Goal: Information Seeking & Learning: Understand process/instructions

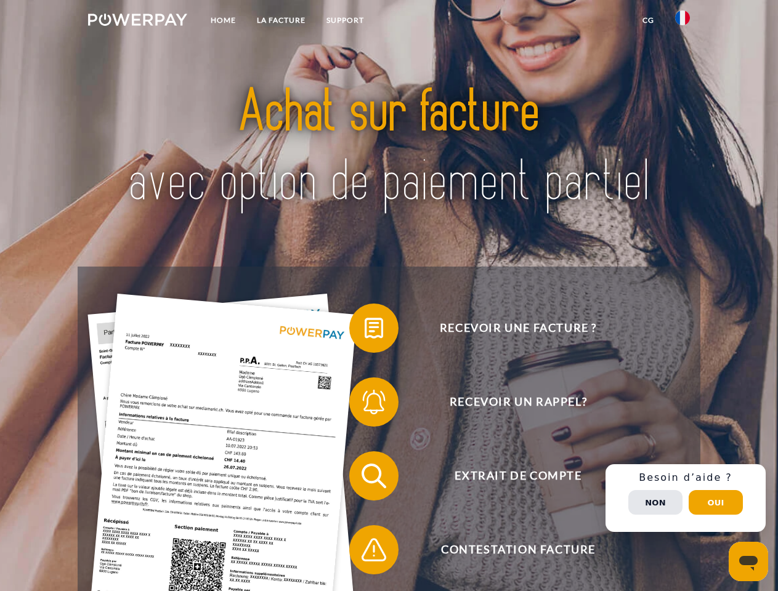
click at [137, 22] on img at bounding box center [137, 20] width 99 height 12
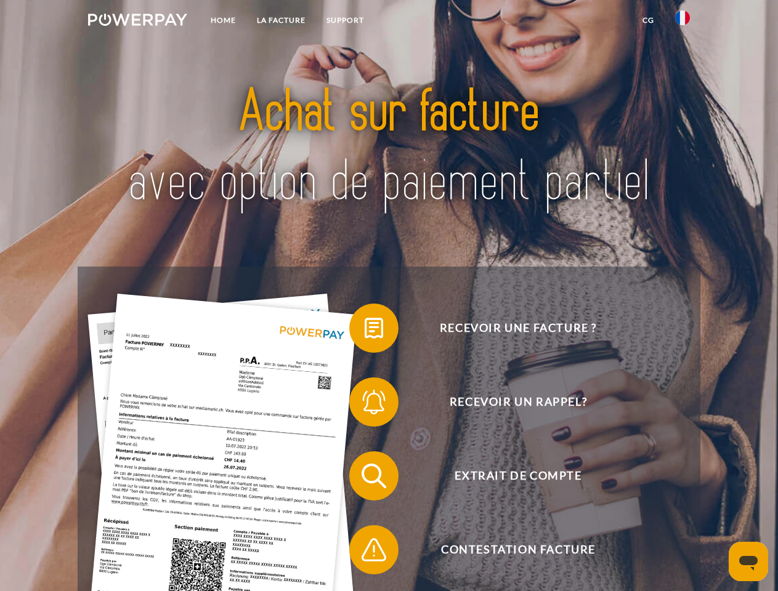
click at [682, 22] on img at bounding box center [682, 17] width 15 height 15
click at [648, 20] on link "CG" at bounding box center [648, 20] width 33 height 22
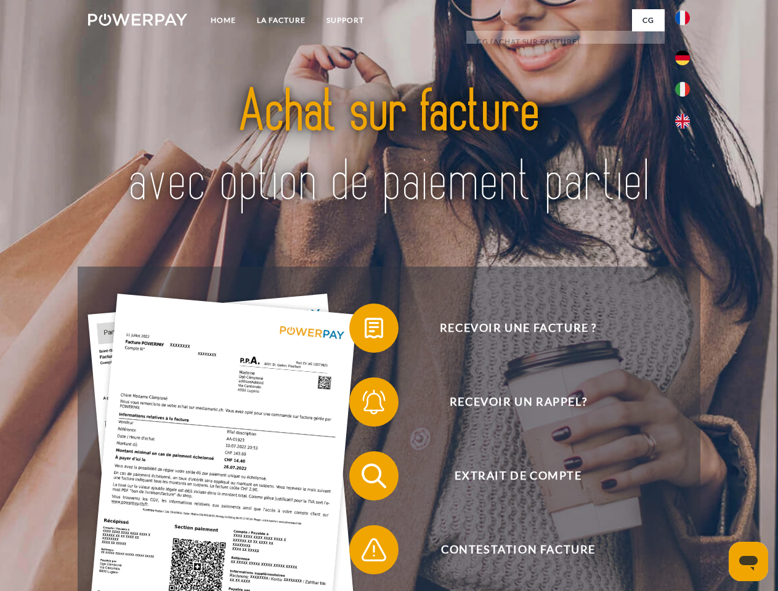
click at [364, 331] on span at bounding box center [355, 328] width 62 height 62
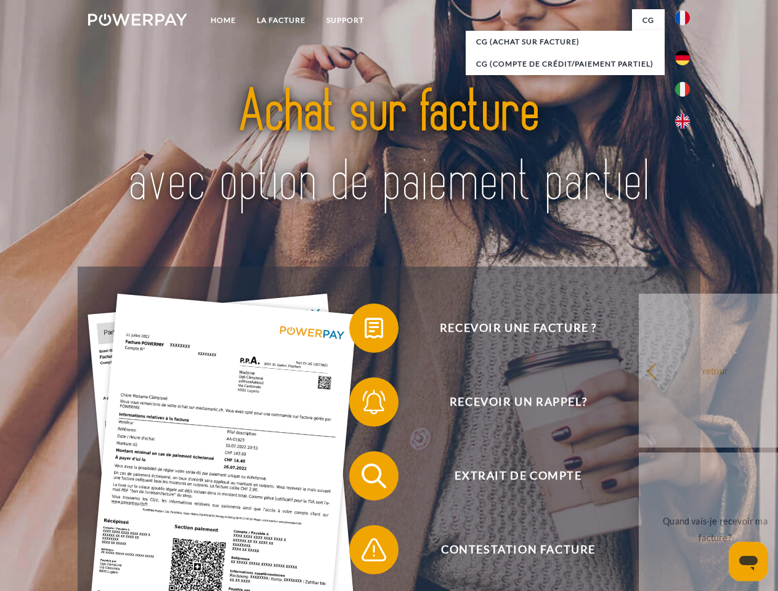
click at [364, 404] on span at bounding box center [355, 402] width 62 height 62
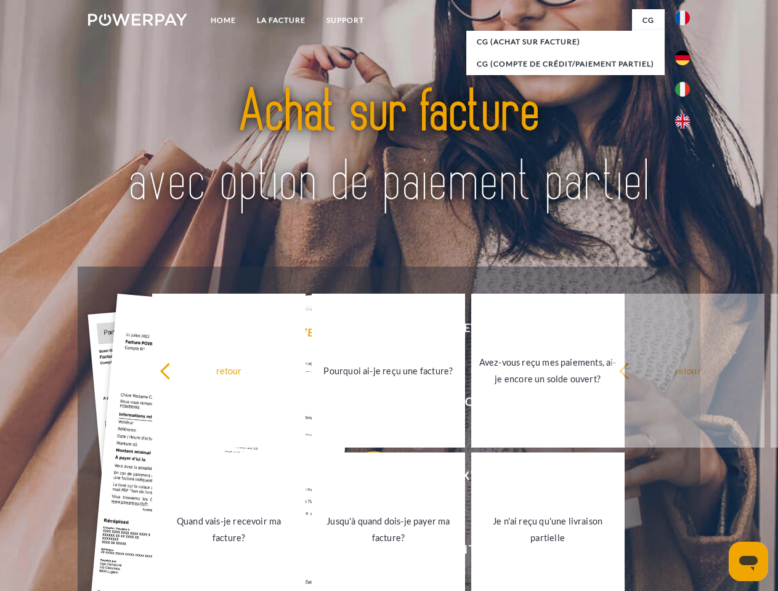
click at [364, 478] on link "Jusqu'à quand dois-je payer ma facture?" at bounding box center [387, 529] width 153 height 154
click at [364, 552] on span at bounding box center [355, 550] width 62 height 62
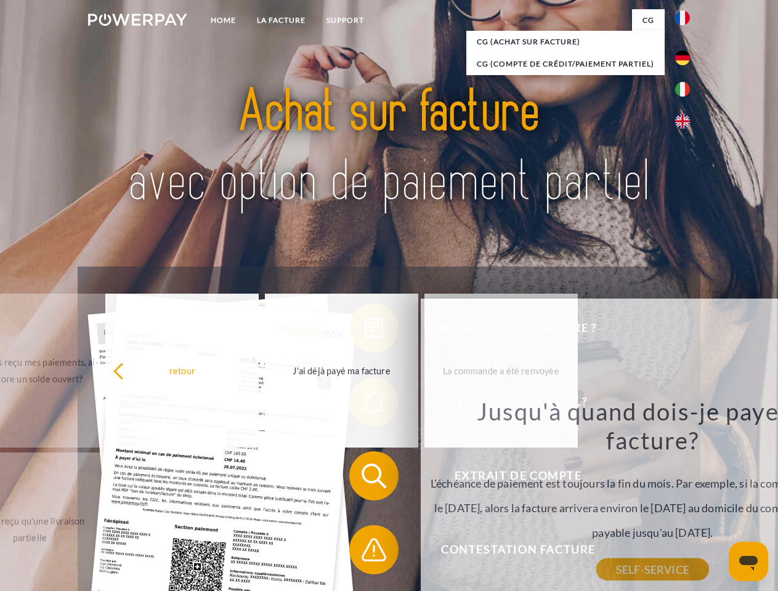
click at [685, 498] on div "Recevoir une facture ? Recevoir un rappel? Extrait de compte retour" at bounding box center [389, 513] width 622 height 492
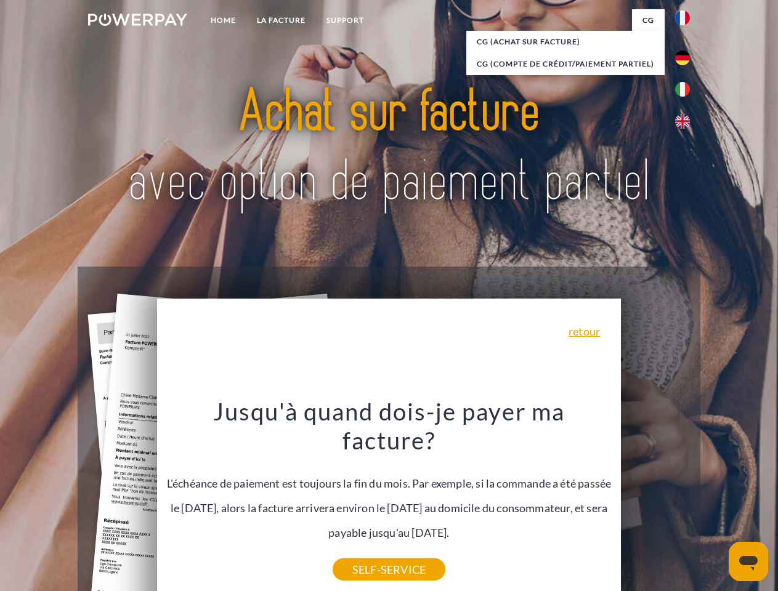
click at [655, 500] on span "Extrait de compte" at bounding box center [518, 475] width 302 height 49
click at [715, 502] on header "Home LA FACTURE Support" at bounding box center [389, 425] width 778 height 850
